Goal: Task Accomplishment & Management: Use online tool/utility

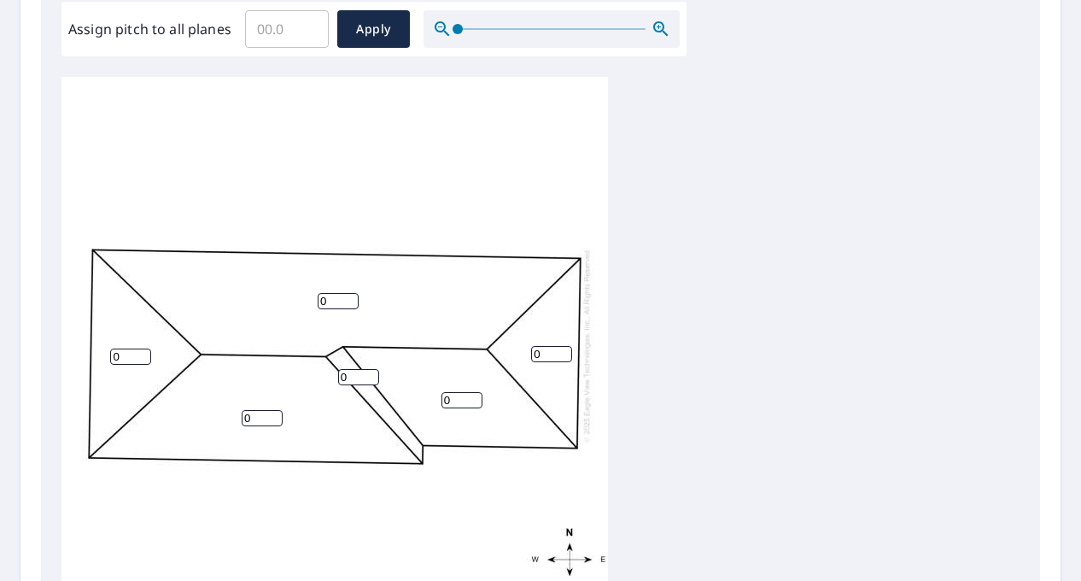
scroll to position [524, 0]
click at [292, 35] on input "Assign pitch to all planes" at bounding box center [287, 28] width 84 height 48
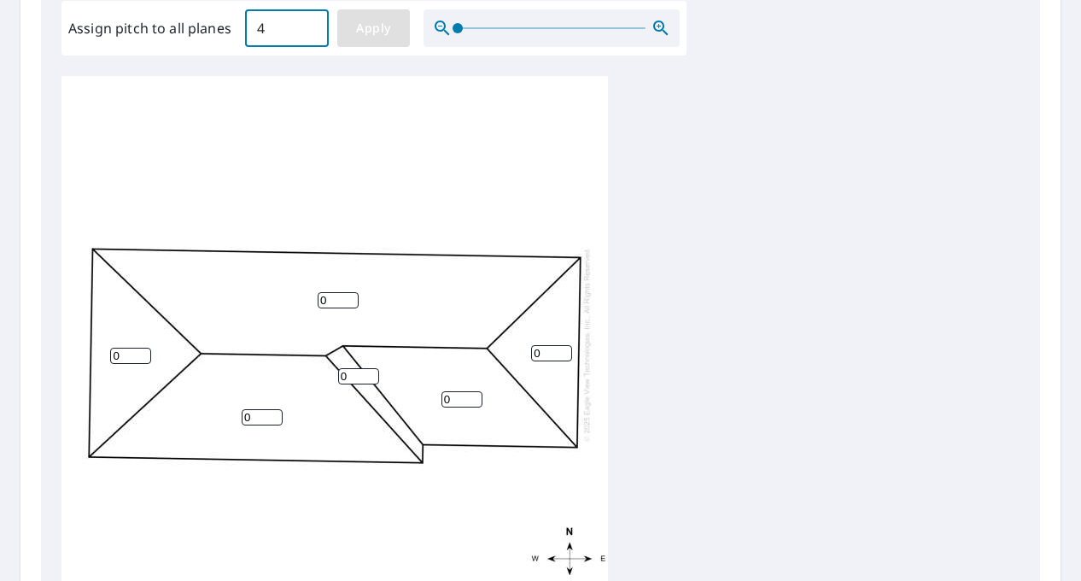
type input "4"
click at [356, 28] on span "Apply" at bounding box center [373, 28] width 45 height 21
type input "4"
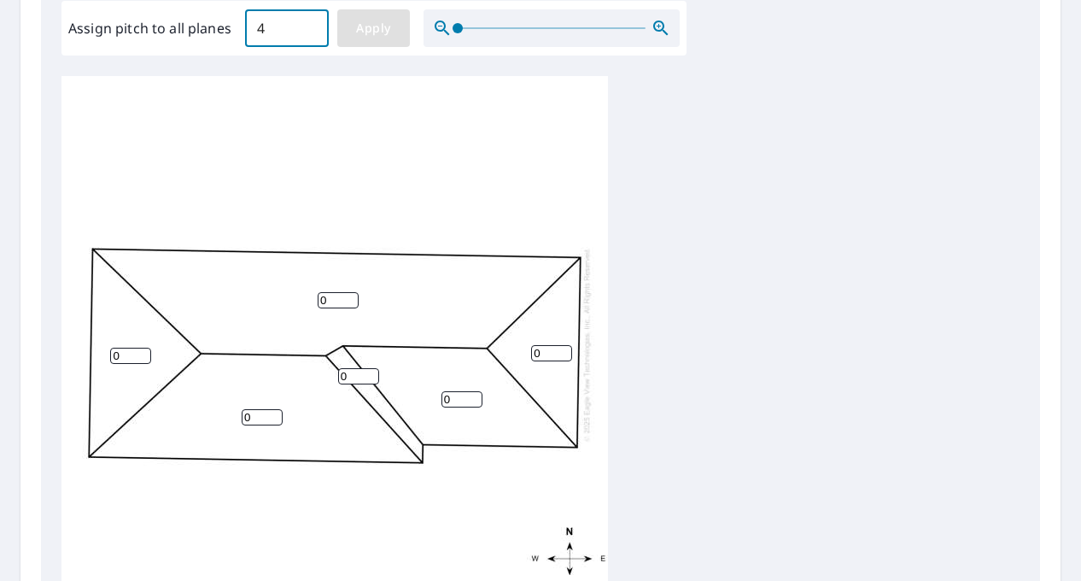
type input "4"
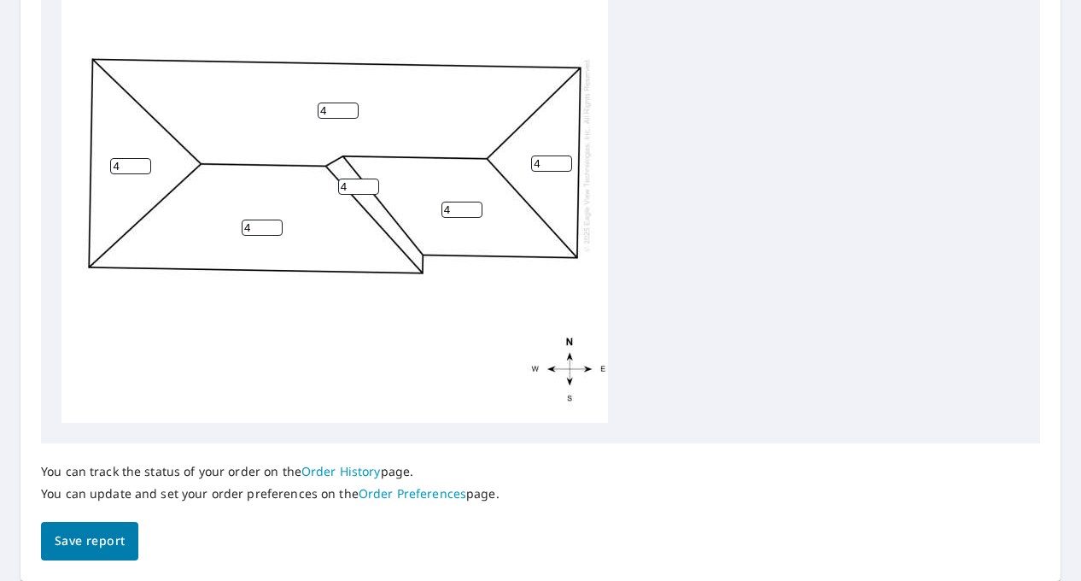
click at [88, 536] on span "Save report" at bounding box center [90, 540] width 70 height 21
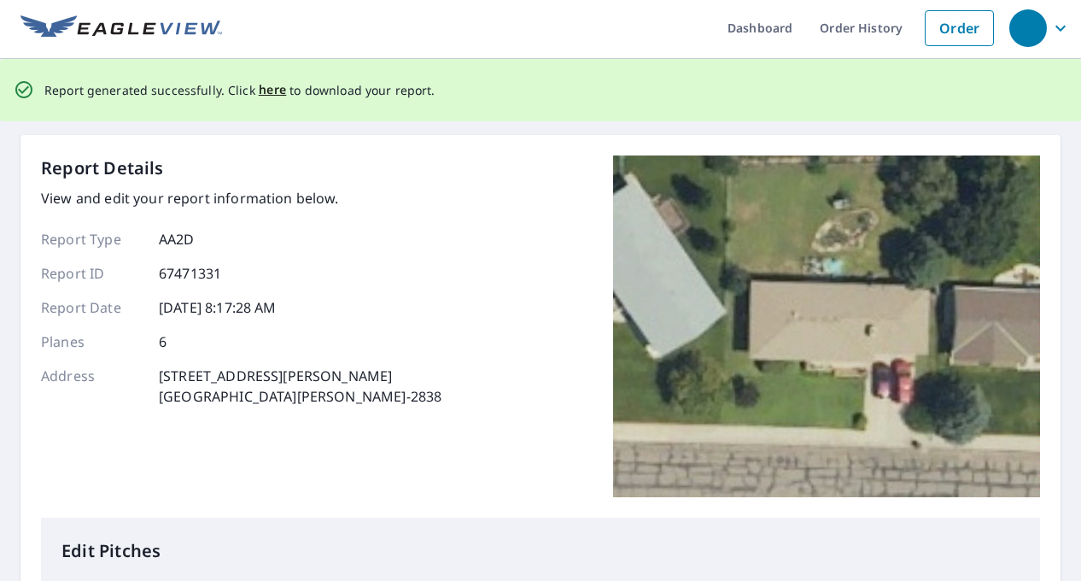
scroll to position [0, 0]
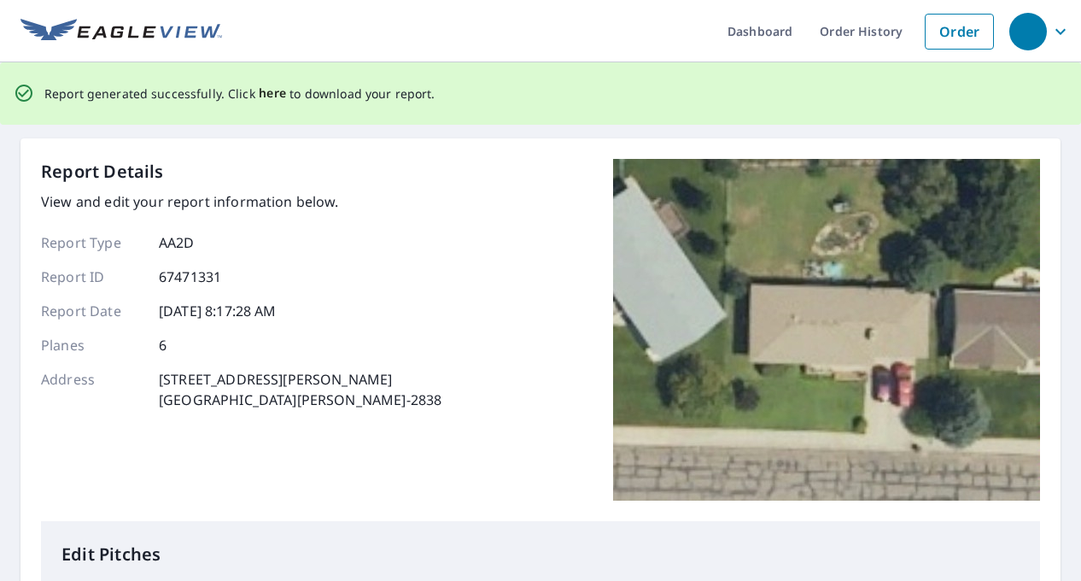
click at [271, 95] on span "here" at bounding box center [273, 93] width 28 height 21
